Goal: Information Seeking & Learning: Learn about a topic

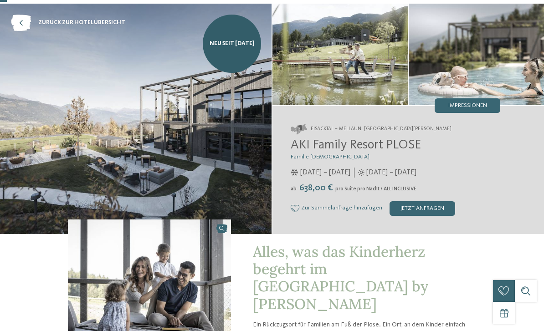
scroll to position [32, 0]
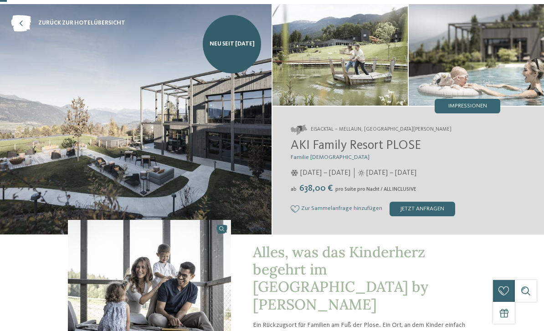
click at [481, 112] on div "Impressionen" at bounding box center [467, 106] width 66 height 15
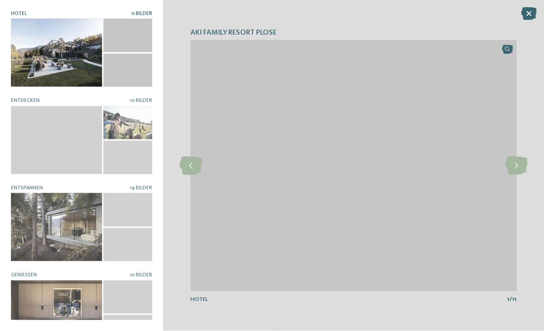
scroll to position [63, 0]
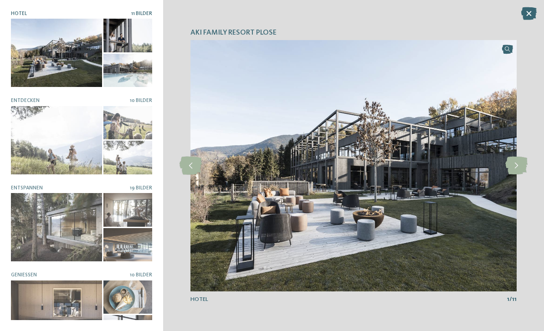
click at [59, 143] on div at bounding box center [56, 140] width 91 height 68
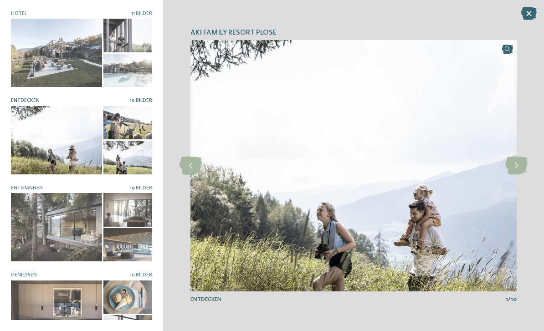
click at [519, 175] on icon at bounding box center [516, 166] width 22 height 18
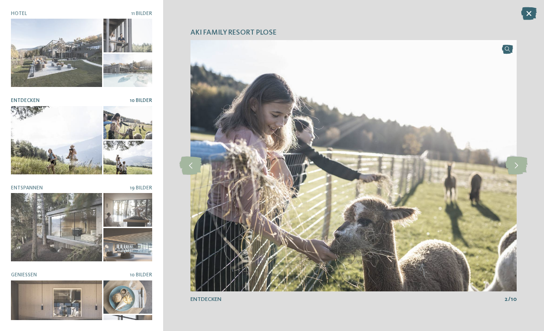
click at [516, 175] on icon at bounding box center [516, 166] width 22 height 18
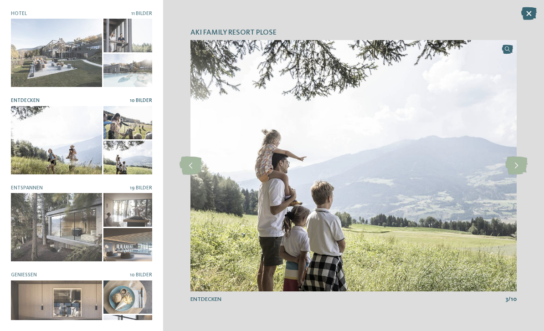
click at [515, 175] on icon at bounding box center [516, 166] width 22 height 18
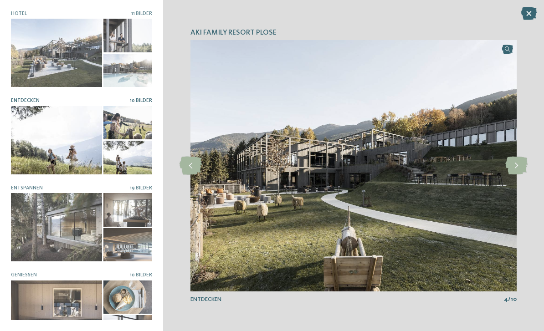
click at [515, 175] on icon at bounding box center [516, 166] width 22 height 18
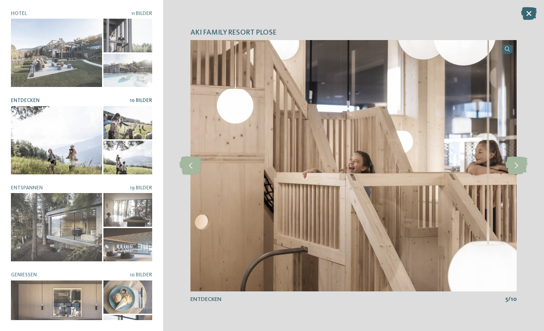
click at [515, 175] on icon at bounding box center [516, 166] width 22 height 18
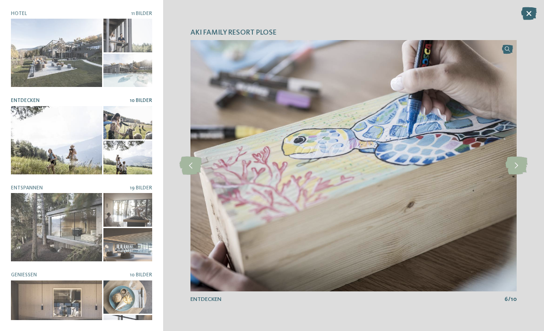
click at [514, 175] on icon at bounding box center [516, 166] width 22 height 18
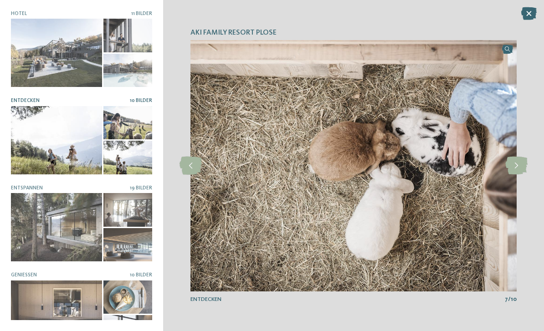
click at [514, 175] on icon at bounding box center [516, 166] width 22 height 18
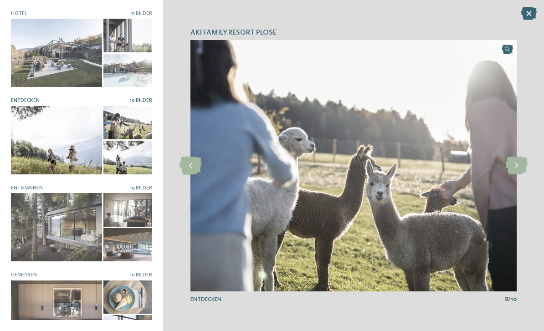
click at [514, 175] on icon at bounding box center [516, 166] width 22 height 18
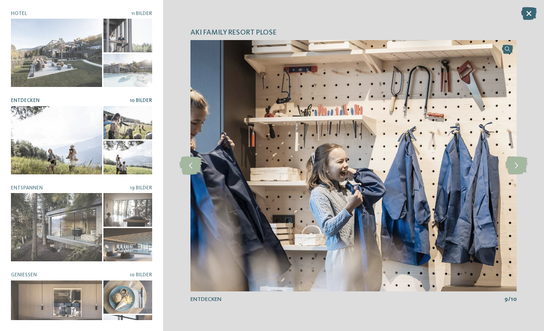
click at [516, 175] on icon at bounding box center [516, 166] width 22 height 18
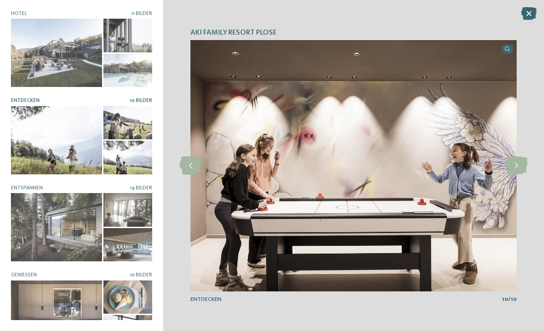
click at [514, 175] on icon at bounding box center [516, 166] width 22 height 18
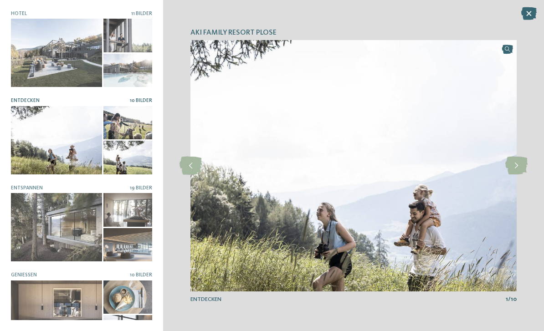
click at [516, 175] on icon at bounding box center [516, 166] width 22 height 18
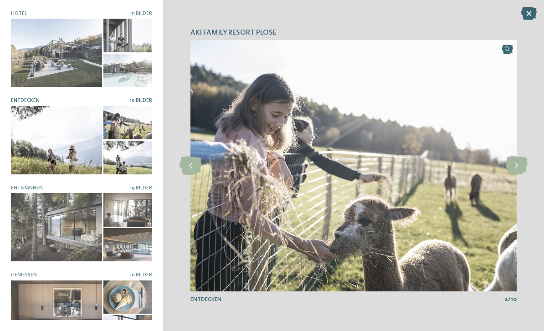
click at [516, 175] on icon at bounding box center [516, 166] width 22 height 18
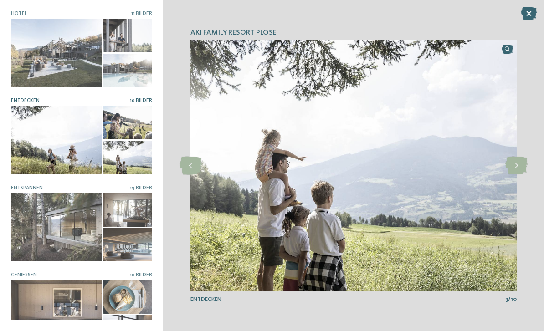
click at [516, 175] on icon at bounding box center [516, 166] width 22 height 18
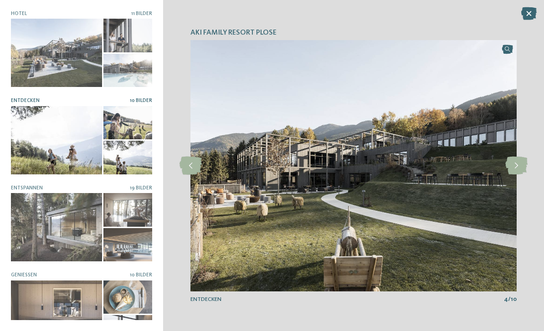
click at [532, 18] on icon at bounding box center [528, 13] width 15 height 13
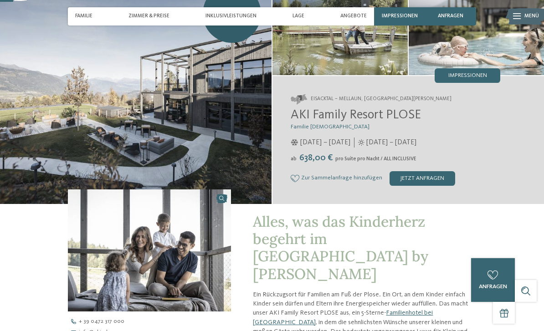
click at [412, 15] on span "Impressionen" at bounding box center [400, 16] width 36 height 6
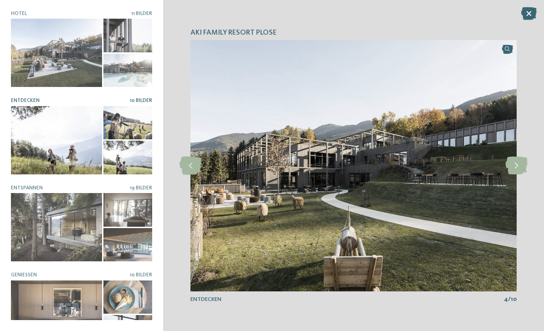
scroll to position [309, 0]
click at [131, 290] on div at bounding box center [127, 296] width 49 height 33
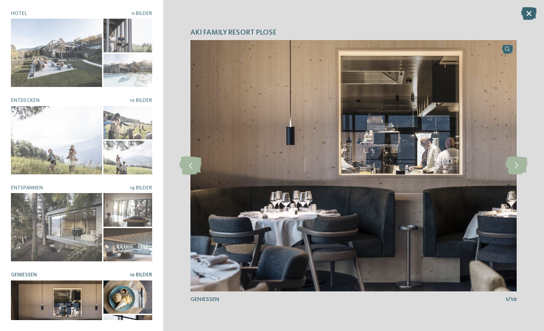
click at [518, 175] on icon at bounding box center [516, 166] width 22 height 18
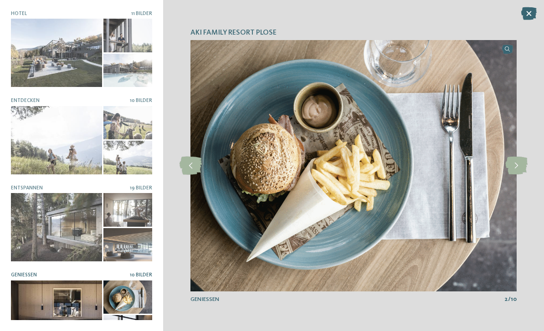
click at [520, 175] on icon at bounding box center [516, 166] width 22 height 18
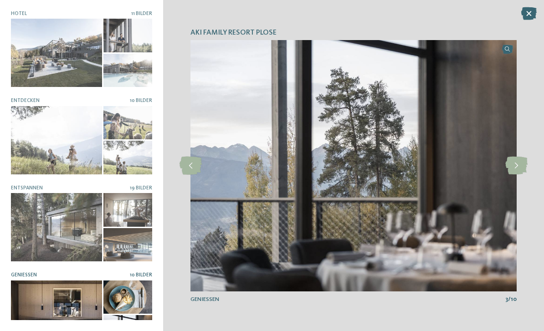
click at [522, 174] on icon at bounding box center [516, 166] width 22 height 18
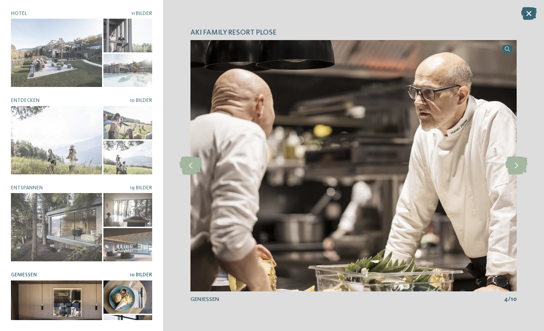
click at [514, 175] on icon at bounding box center [516, 166] width 22 height 18
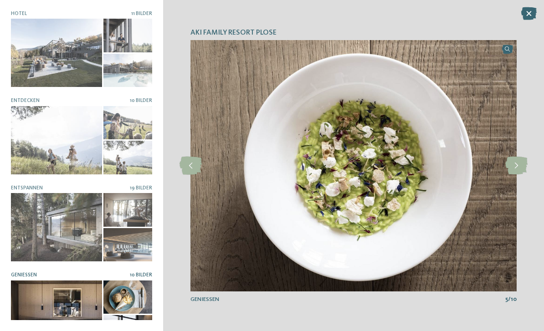
click at [516, 175] on icon at bounding box center [516, 166] width 22 height 18
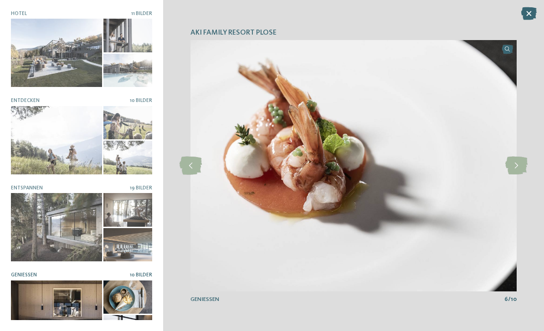
click at [518, 175] on icon at bounding box center [516, 166] width 22 height 18
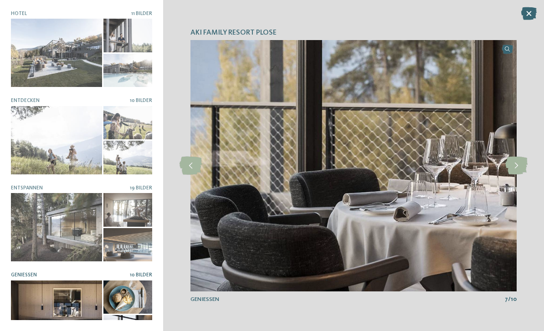
click at [519, 175] on icon at bounding box center [516, 166] width 22 height 18
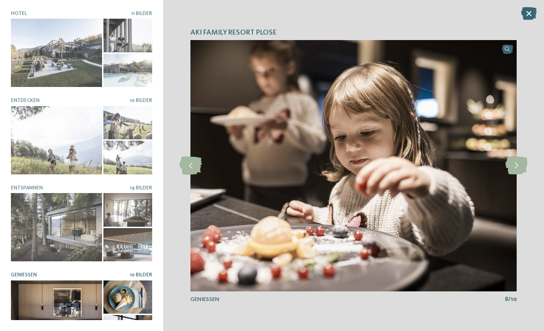
click at [521, 175] on icon at bounding box center [516, 166] width 22 height 18
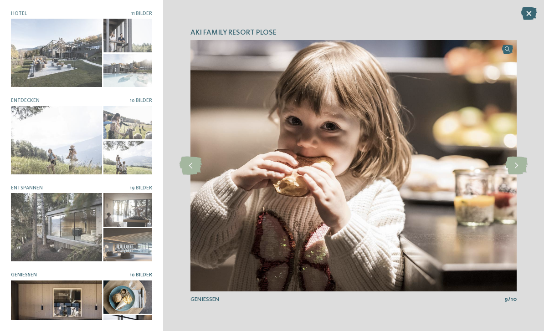
click at [521, 175] on icon at bounding box center [516, 166] width 22 height 18
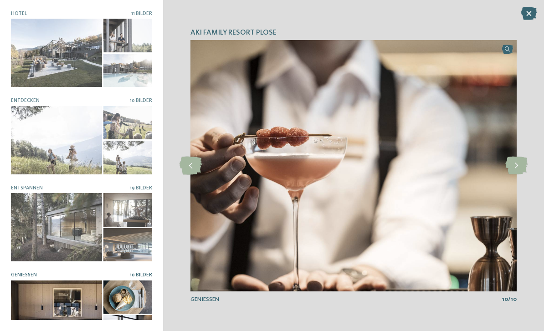
click at [533, 15] on icon at bounding box center [528, 13] width 15 height 13
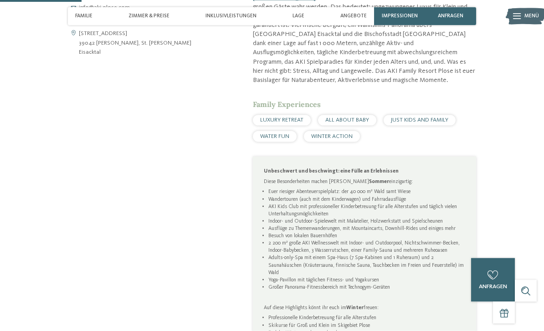
scroll to position [389, 0]
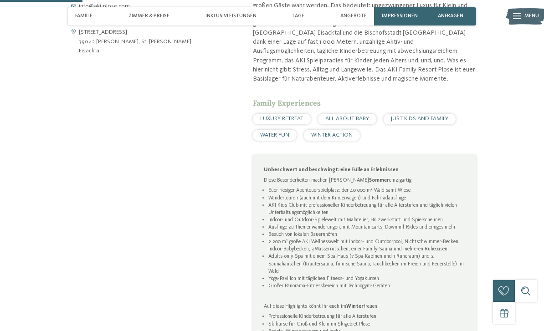
click at [365, 114] on div "ALL ABOUT BABY" at bounding box center [347, 119] width 58 height 11
click at [362, 116] on span "ALL ABOUT BABY" at bounding box center [347, 119] width 44 height 6
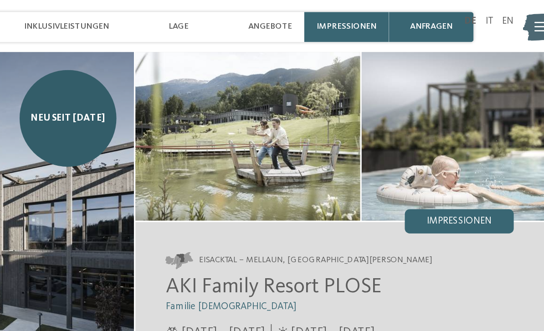
scroll to position [0, 0]
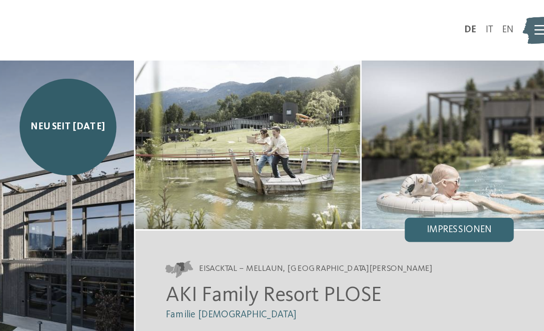
click at [505, 20] on img at bounding box center [525, 18] width 40 height 20
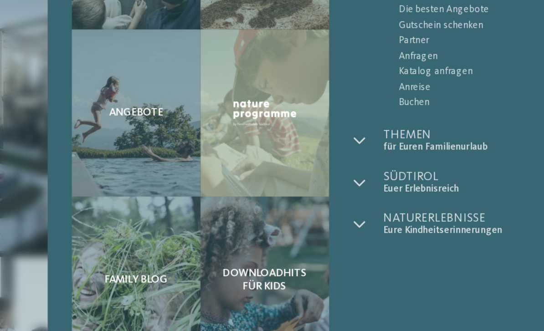
click at [392, 183] on span "für Euren Familienurlaub" at bounding box center [460, 186] width 137 height 7
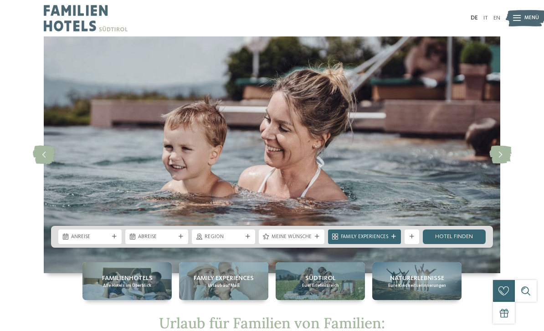
click at [63, 23] on img at bounding box center [86, 18] width 84 height 36
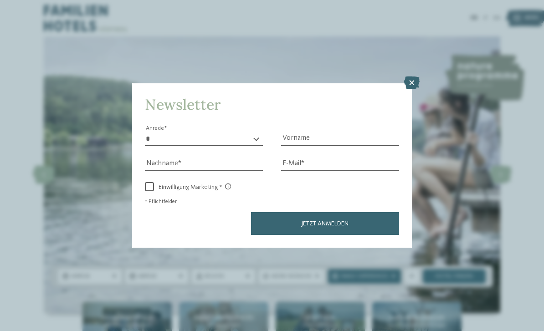
click at [414, 76] on icon at bounding box center [411, 82] width 15 height 13
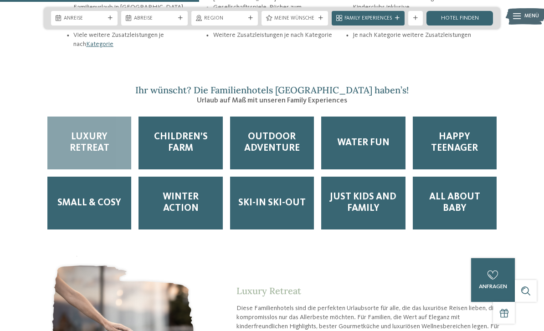
scroll to position [1191, 0]
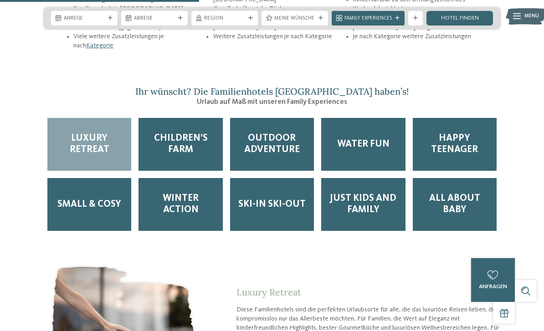
click at [171, 145] on span "Children’s Farm" at bounding box center [180, 144] width 69 height 23
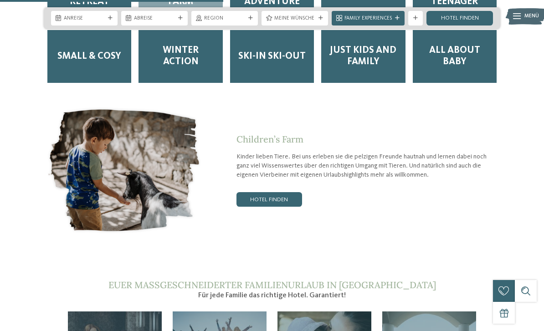
scroll to position [1346, 0]
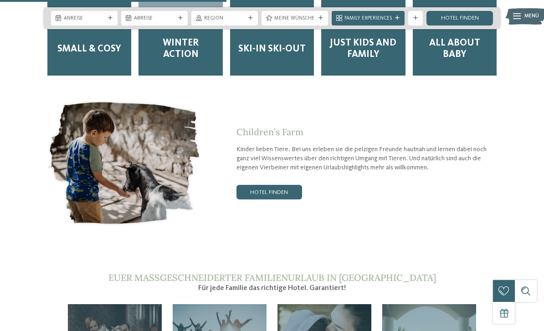
click at [264, 192] on link "Hotel finden" at bounding box center [269, 192] width 66 height 15
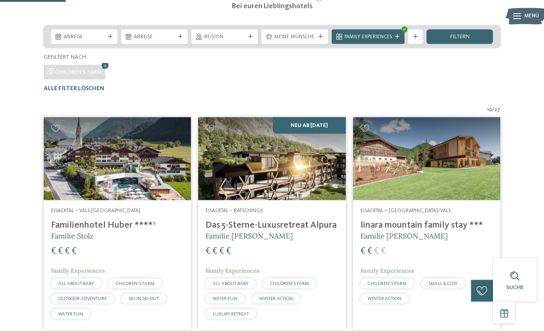
scroll to position [128, 0]
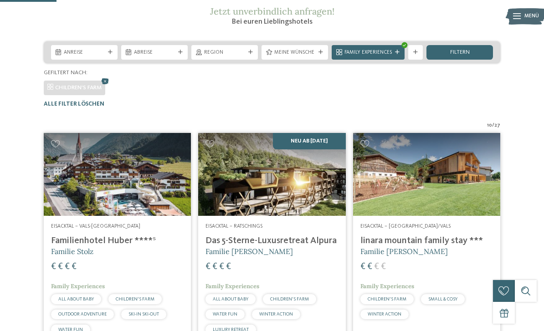
click at [309, 183] on img at bounding box center [271, 174] width 147 height 83
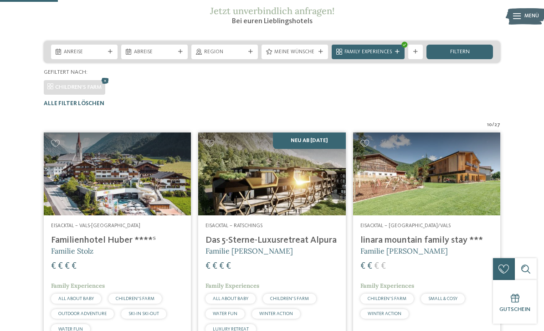
click at [470, 208] on img at bounding box center [426, 173] width 147 height 83
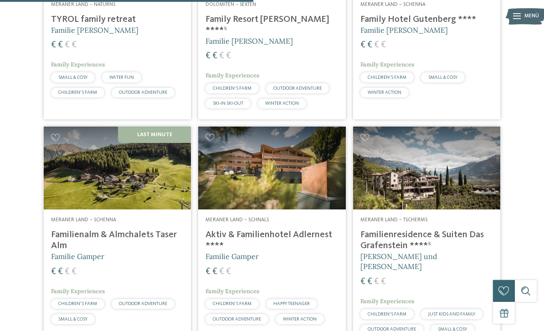
scroll to position [556, 0]
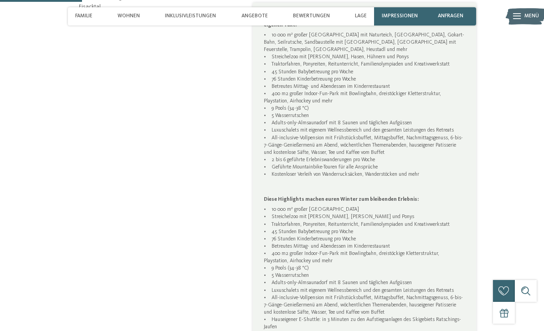
scroll to position [401, 0]
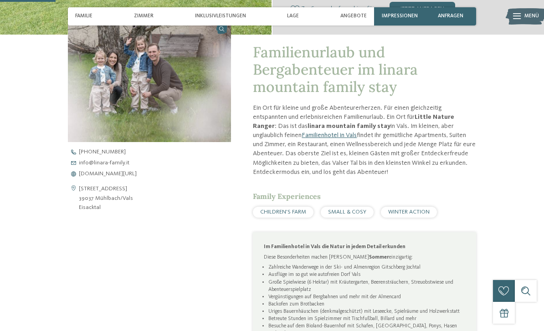
scroll to position [261, 0]
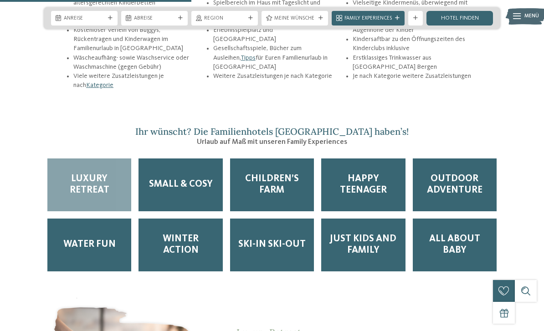
scroll to position [1273, 0]
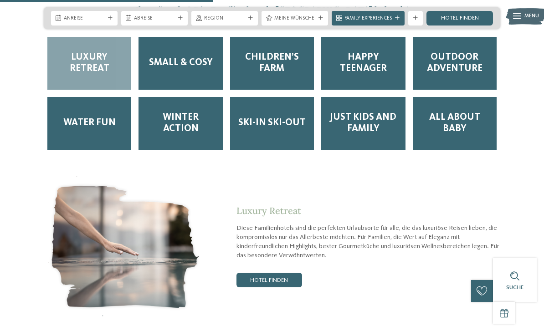
click at [157, 65] on span "Small & Cosy" at bounding box center [181, 62] width 64 height 11
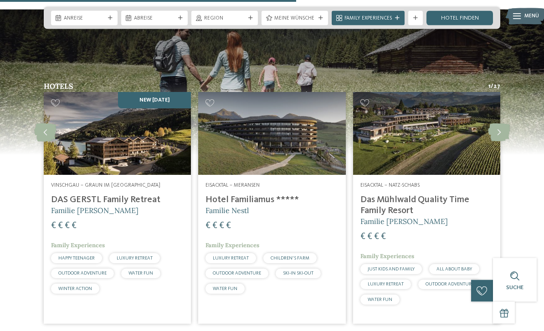
scroll to position [1871, 0]
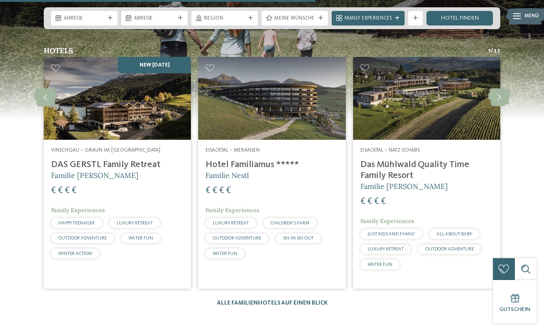
click at [46, 97] on icon at bounding box center [45, 97] width 22 height 18
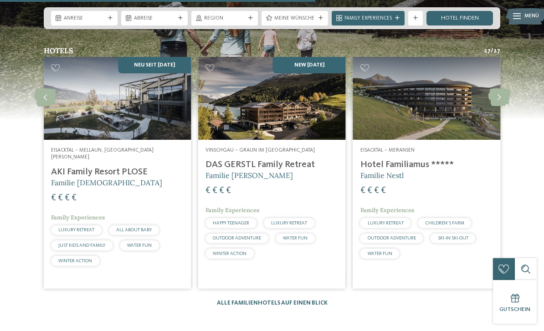
click at [46, 100] on icon at bounding box center [45, 97] width 22 height 18
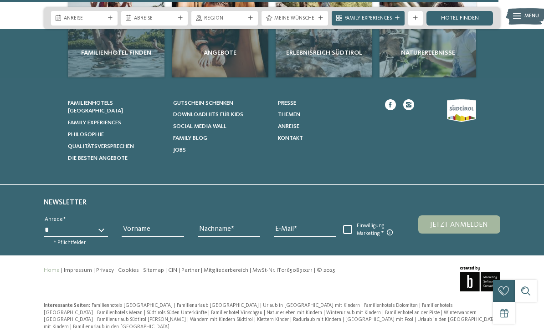
scroll to position [3267, 0]
